Goal: Information Seeking & Learning: Learn about a topic

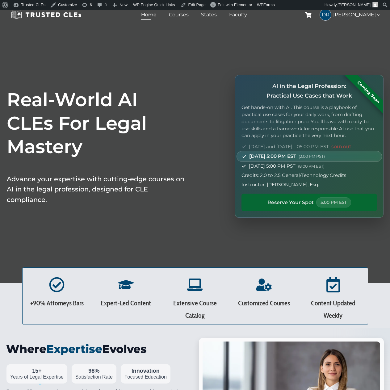
click at [295, 201] on span "Reserve Your Spot" at bounding box center [291, 203] width 46 height 8
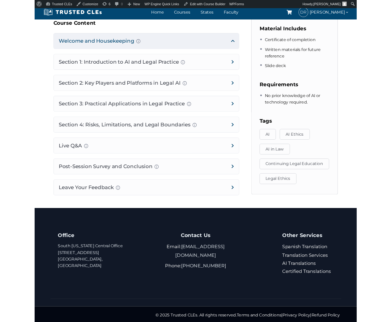
scroll to position [336, 0]
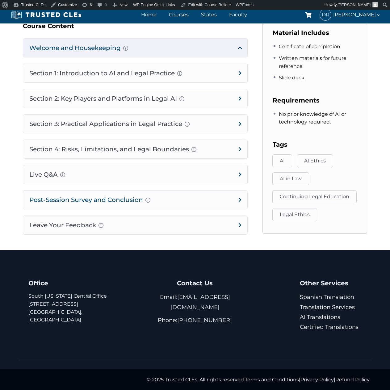
click at [96, 203] on h4 "Post-Session Survey and Conclusion Completion instructions for survey and atten…" at bounding box center [135, 200] width 224 height 19
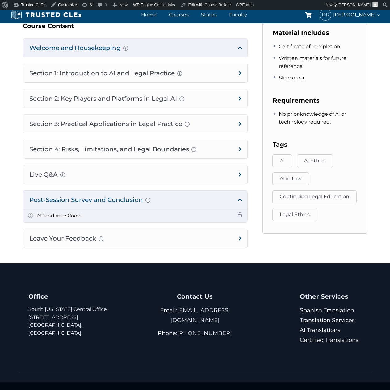
click at [134, 218] on li "Attendance Code" at bounding box center [135, 215] width 224 height 13
click at [77, 215] on h5 "Attendance Code" at bounding box center [59, 216] width 44 height 8
click at [31, 215] on span at bounding box center [30, 216] width 5 height 7
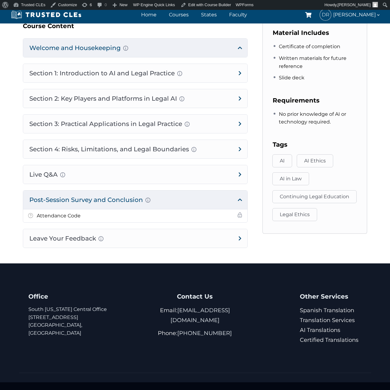
click at [112, 361] on div "Office South Florida Central Office 66 West Flagler, Suite 1203 Miami, FL, 3313…" at bounding box center [195, 329] width 352 height 88
